Goal: Task Accomplishment & Management: Use online tool/utility

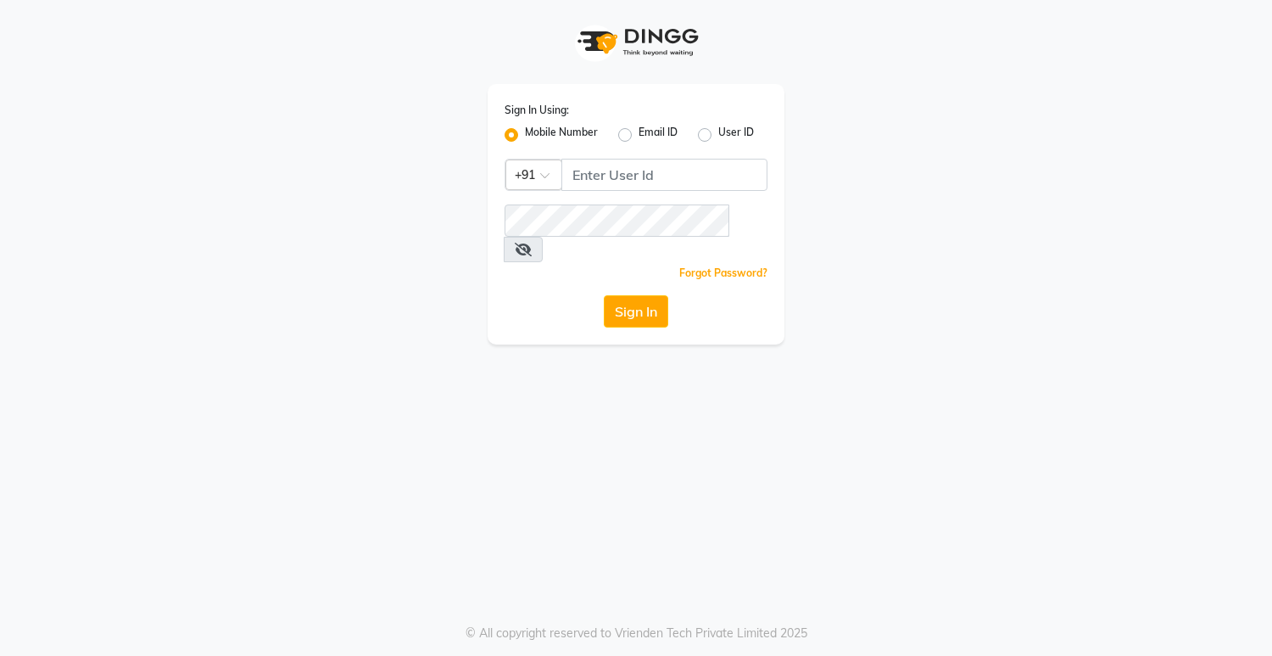
click at [648, 322] on div "Sign In Using: Mobile Number Email ID User ID Country Code × +91 Remember me Fo…" at bounding box center [636, 328] width 1272 height 656
click at [589, 178] on input "Username" at bounding box center [664, 175] width 206 height 32
click at [580, 176] on input "08790031435" at bounding box center [664, 175] width 206 height 32
drag, startPoint x: 566, startPoint y: 174, endPoint x: 687, endPoint y: 176, distance: 121.3
type input "8790031435"
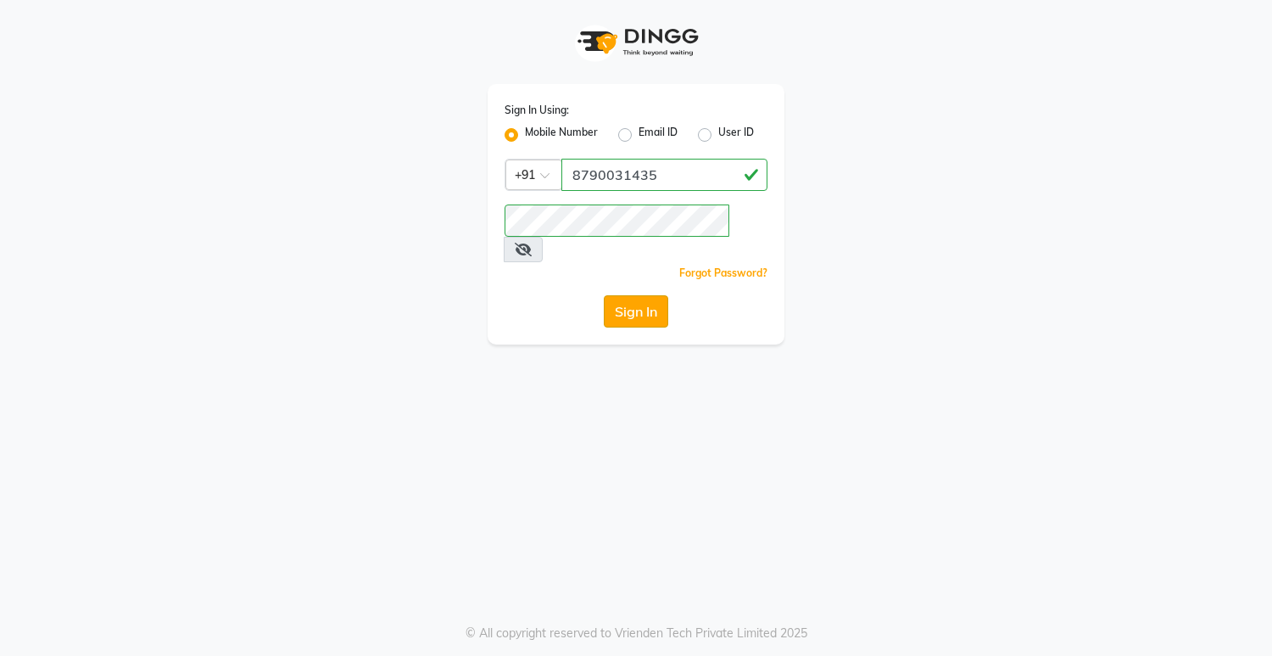
click at [625, 295] on button "Sign In" at bounding box center [636, 311] width 64 height 32
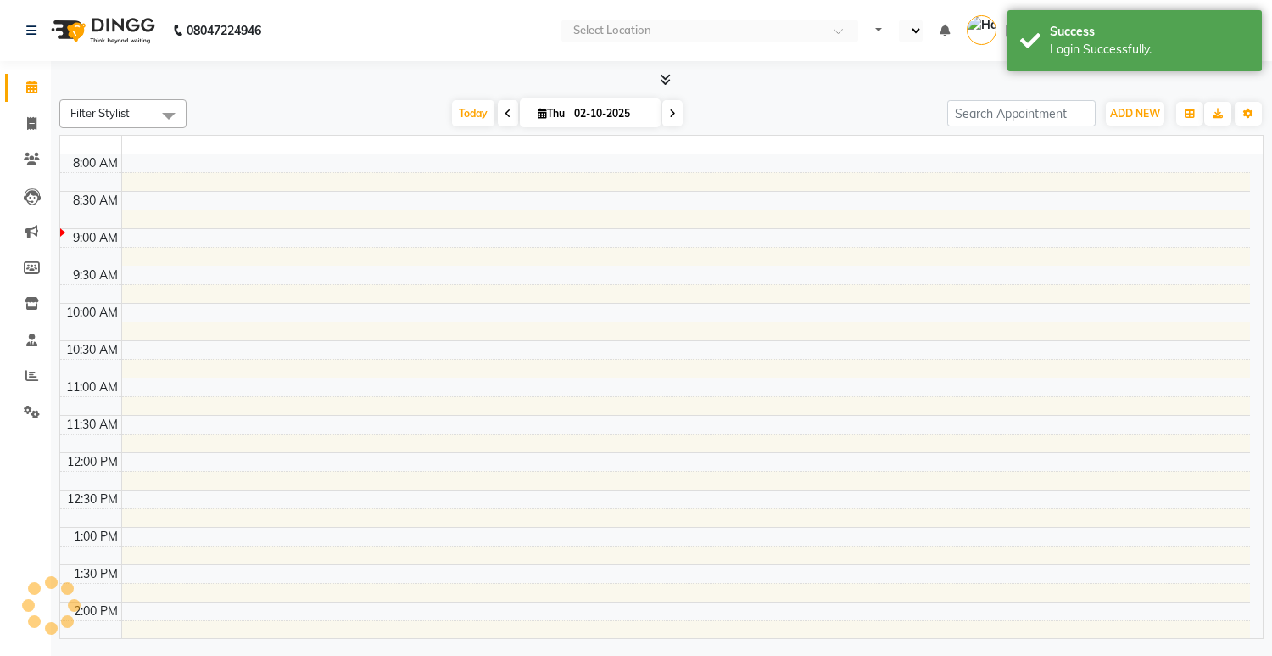
select select "en"
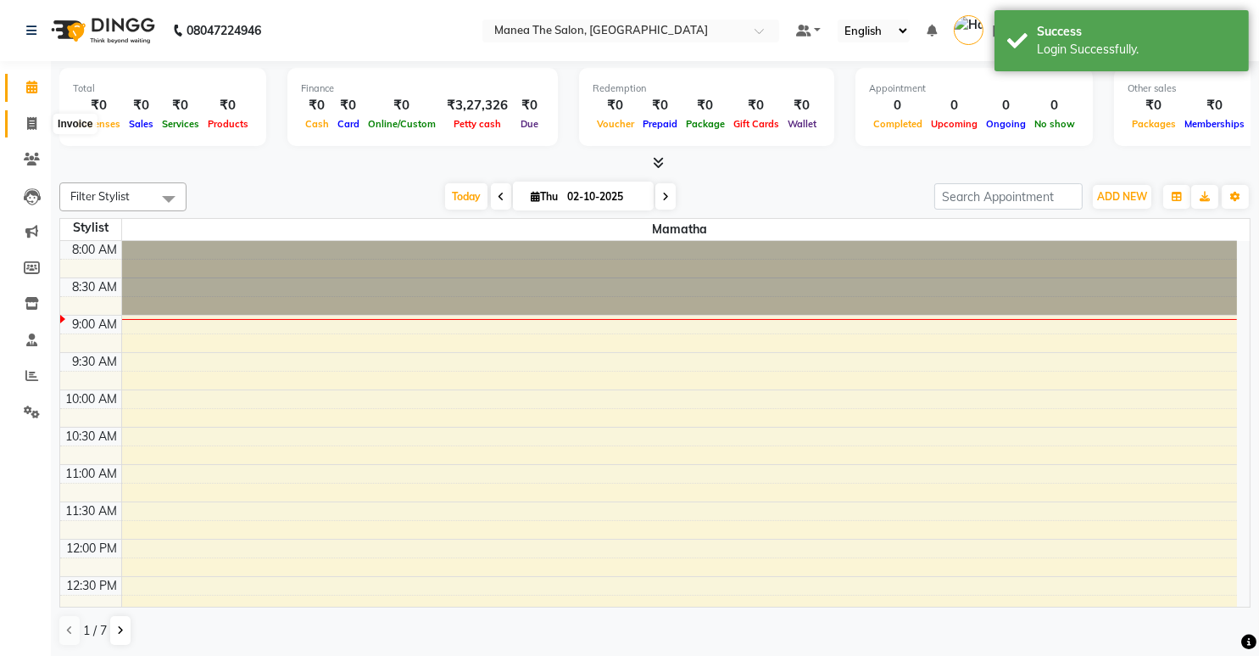
click at [30, 121] on icon at bounding box center [31, 123] width 9 height 13
select select "service"
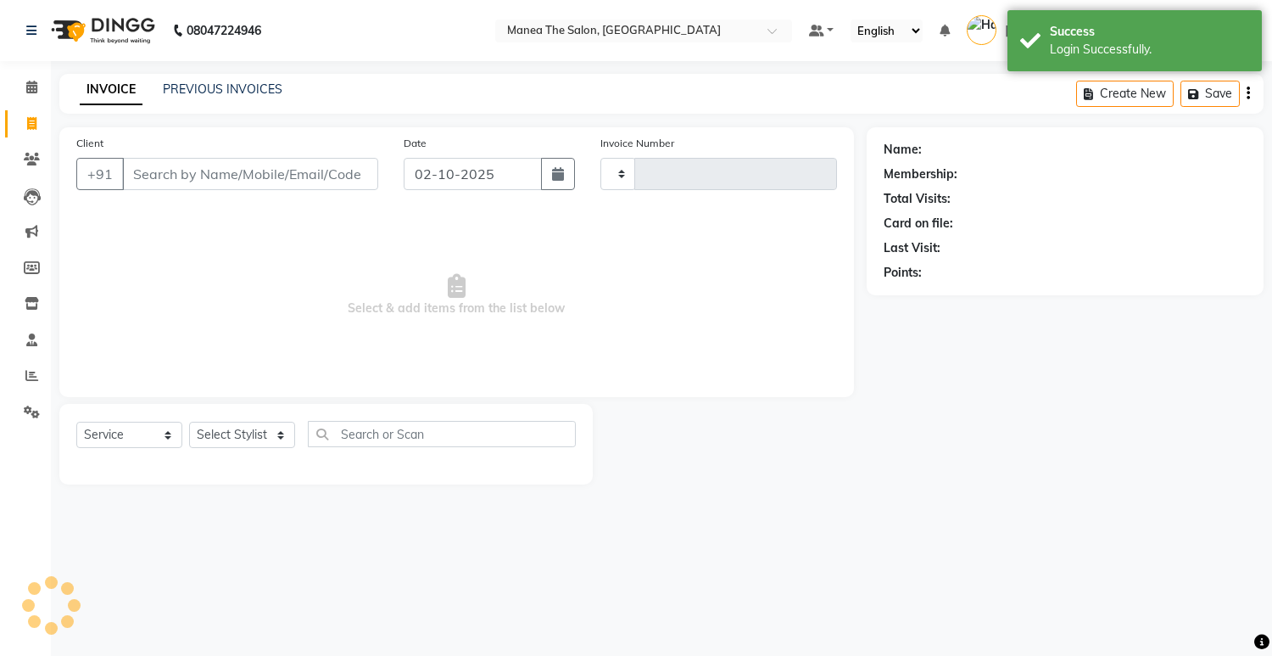
type input "2034"
select select "5481"
